Goal: Task Accomplishment & Management: Use online tool/utility

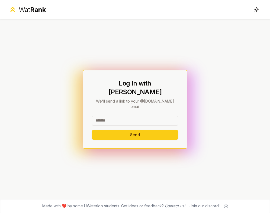
click at [114, 103] on div "Log In with WatIAM We'll send a link to your @[DOMAIN_NAME] email Send" at bounding box center [135, 109] width 86 height 61
click at [117, 116] on input at bounding box center [135, 121] width 86 height 10
type input "********"
click at [92, 130] on button "Send" at bounding box center [135, 135] width 86 height 10
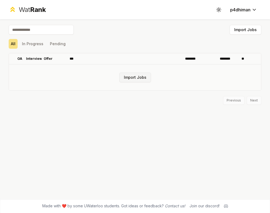
click at [128, 79] on button "Import Jobs" at bounding box center [135, 78] width 32 height 10
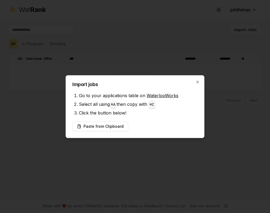
click at [119, 45] on div at bounding box center [135, 106] width 270 height 213
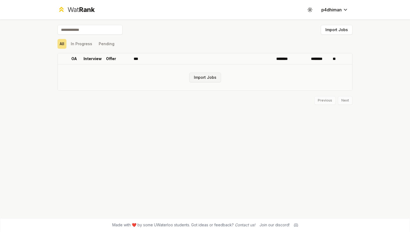
click at [203, 73] on button "Import Jobs" at bounding box center [205, 78] width 32 height 10
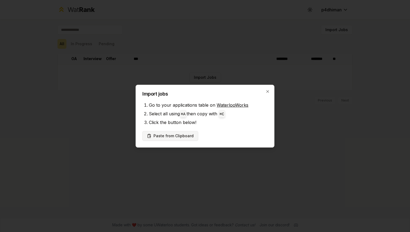
click at [183, 135] on button "Paste from Clipboard" at bounding box center [170, 136] width 56 height 10
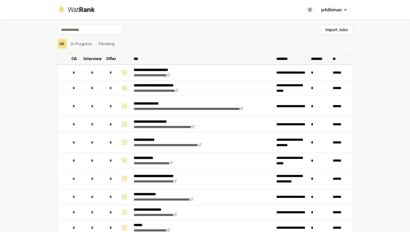
click at [98, 60] on p "Interview" at bounding box center [92, 58] width 18 height 5
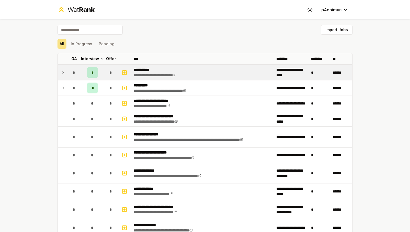
click at [92, 69] on div "*" at bounding box center [92, 72] width 11 height 11
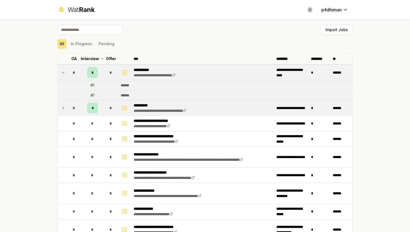
click at [95, 102] on td "*" at bounding box center [93, 108] width 22 height 15
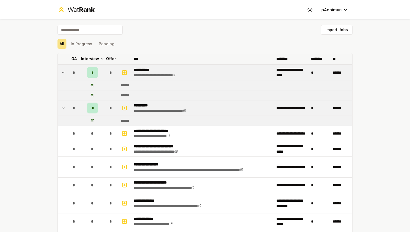
click at [93, 54] on th "Interview" at bounding box center [93, 58] width 22 height 11
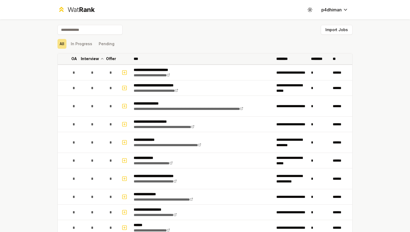
click at [93, 54] on th "Interview" at bounding box center [93, 58] width 22 height 11
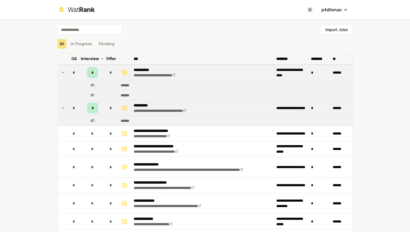
click at [93, 54] on th "Interview" at bounding box center [93, 58] width 22 height 11
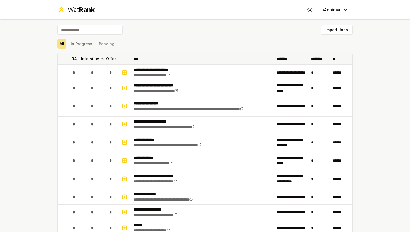
click at [93, 54] on th "Interview" at bounding box center [93, 58] width 22 height 11
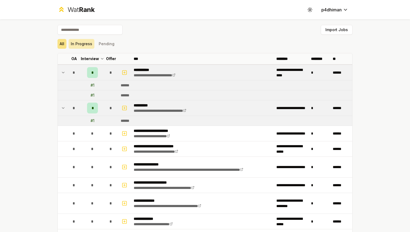
click at [91, 41] on button "In Progress" at bounding box center [82, 44] width 26 height 10
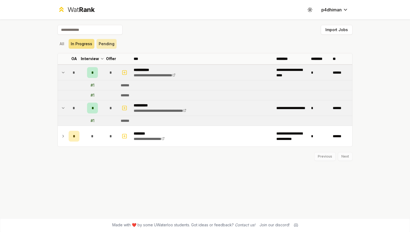
click at [111, 43] on button "Pending" at bounding box center [106, 44] width 20 height 10
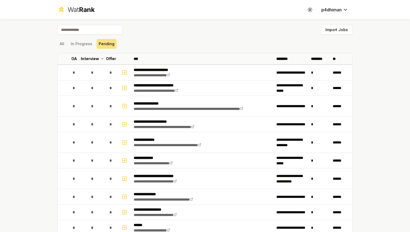
click at [95, 43] on div "All In Progress Pending" at bounding box center [204, 44] width 295 height 10
click at [88, 43] on button "In Progress" at bounding box center [82, 44] width 26 height 10
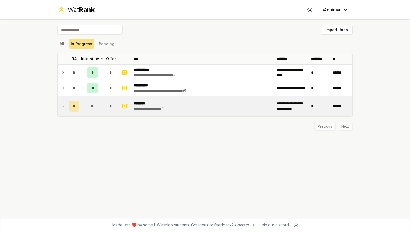
click at [72, 102] on div "*" at bounding box center [74, 106] width 11 height 11
click at [111, 48] on button "Pending" at bounding box center [106, 44] width 20 height 10
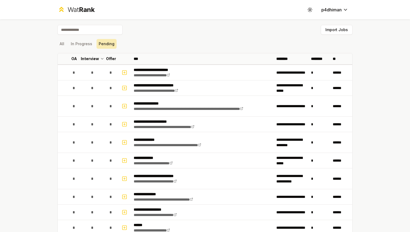
click at [111, 47] on button "Pending" at bounding box center [106, 44] width 20 height 10
